Goal: Information Seeking & Learning: Learn about a topic

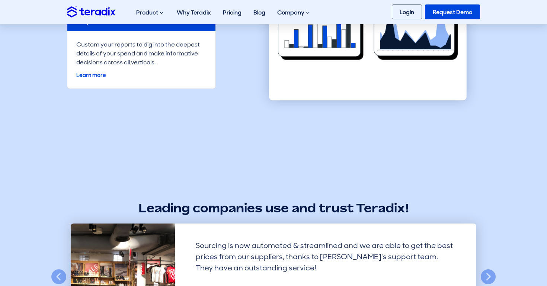
scroll to position [1885, 0]
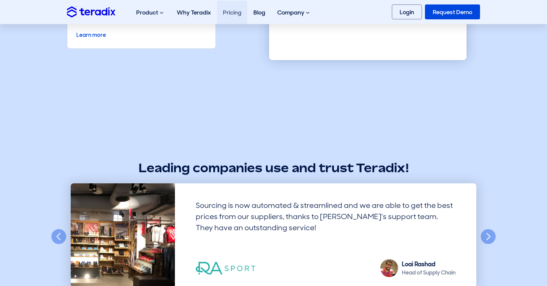
click at [234, 11] on link "Pricing" at bounding box center [232, 12] width 31 height 23
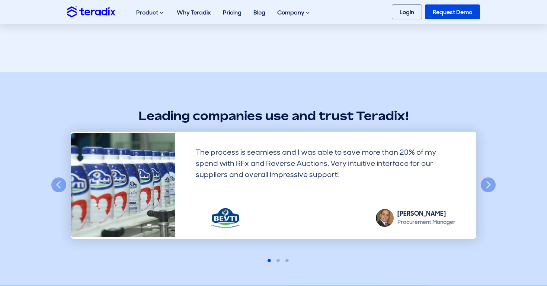
scroll to position [502, 0]
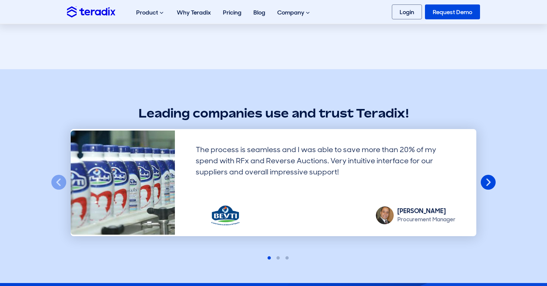
click at [488, 182] on button "Next" at bounding box center [488, 182] width 16 height 16
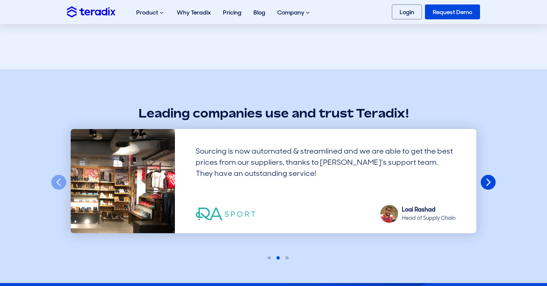
click at [488, 182] on button "Next" at bounding box center [488, 182] width 16 height 16
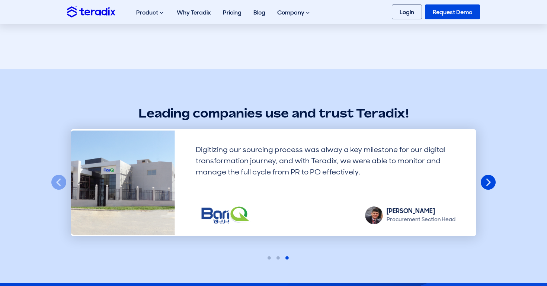
click at [488, 182] on button "Next" at bounding box center [488, 182] width 16 height 16
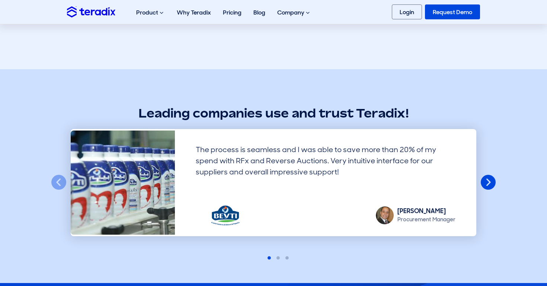
click at [488, 182] on button "Next" at bounding box center [488, 182] width 16 height 16
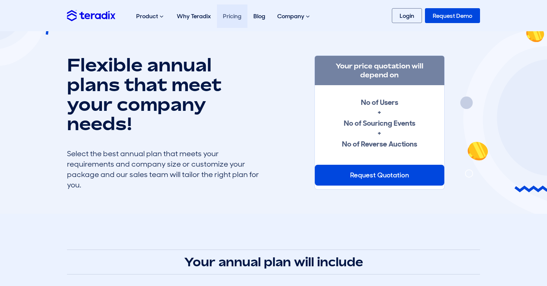
scroll to position [0, 0]
click at [405, 19] on link "Login" at bounding box center [407, 15] width 30 height 15
click at [196, 14] on link "Why Teradix" at bounding box center [194, 15] width 46 height 23
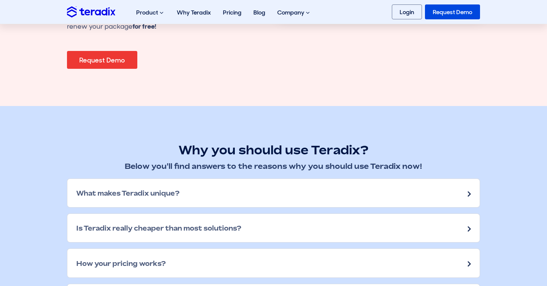
scroll to position [967, 0]
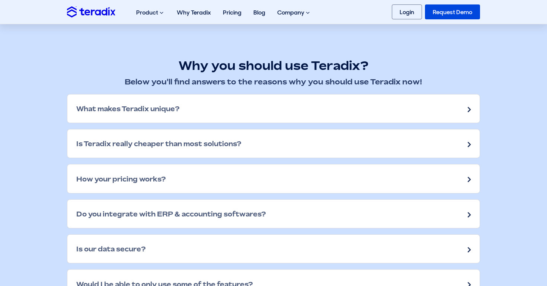
click at [167, 112] on div "What makes Teradix unique?" at bounding box center [273, 108] width 412 height 28
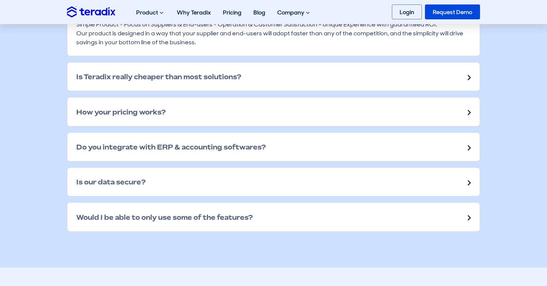
scroll to position [1084, 0]
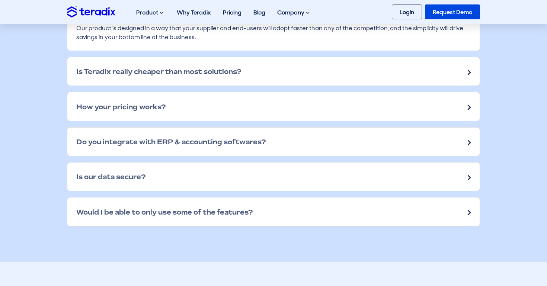
click at [249, 107] on div "How your pricing works?" at bounding box center [273, 106] width 412 height 28
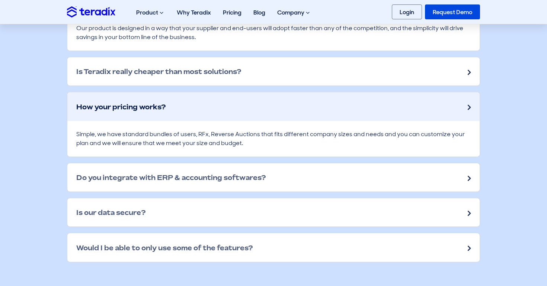
click at [197, 105] on div "How your pricing works?" at bounding box center [273, 106] width 412 height 28
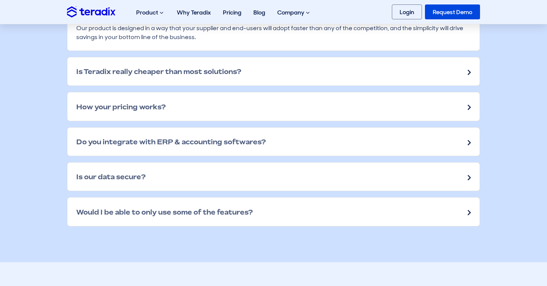
click at [198, 132] on div "Do you integrate with ERP & accounting softwares?" at bounding box center [273, 142] width 412 height 28
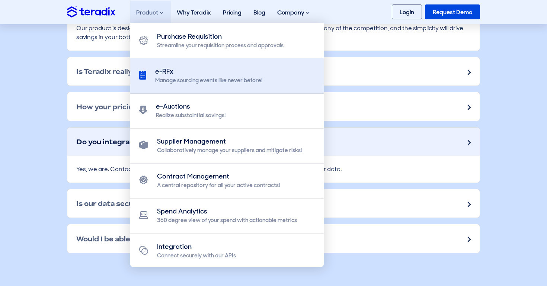
click at [177, 78] on div "Manage sourcing events like never before!" at bounding box center [208, 81] width 107 height 8
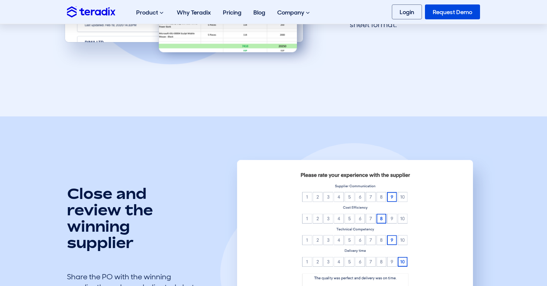
scroll to position [1582, 0]
